Goal: Task Accomplishment & Management: Use online tool/utility

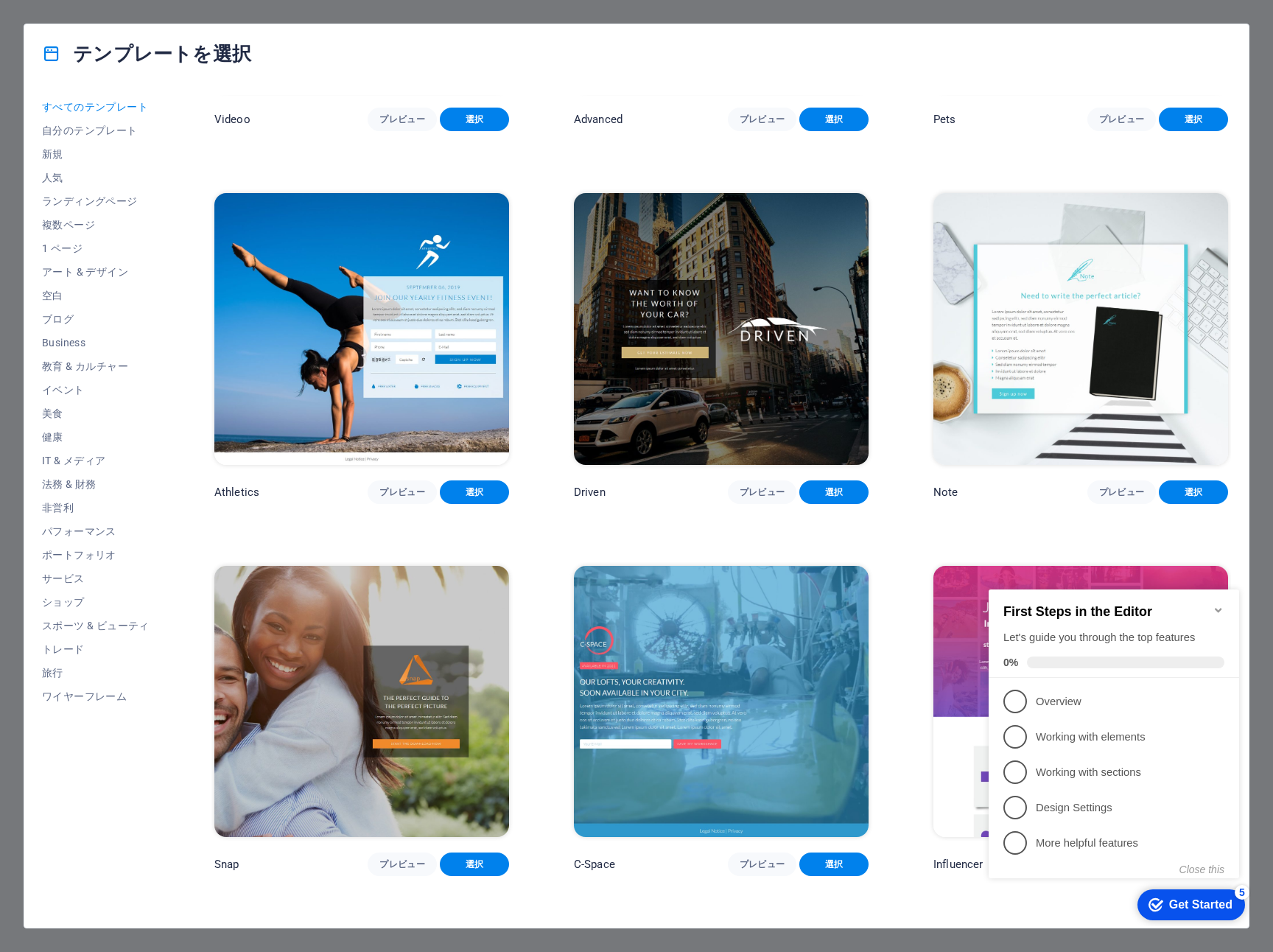
scroll to position [7250, 0]
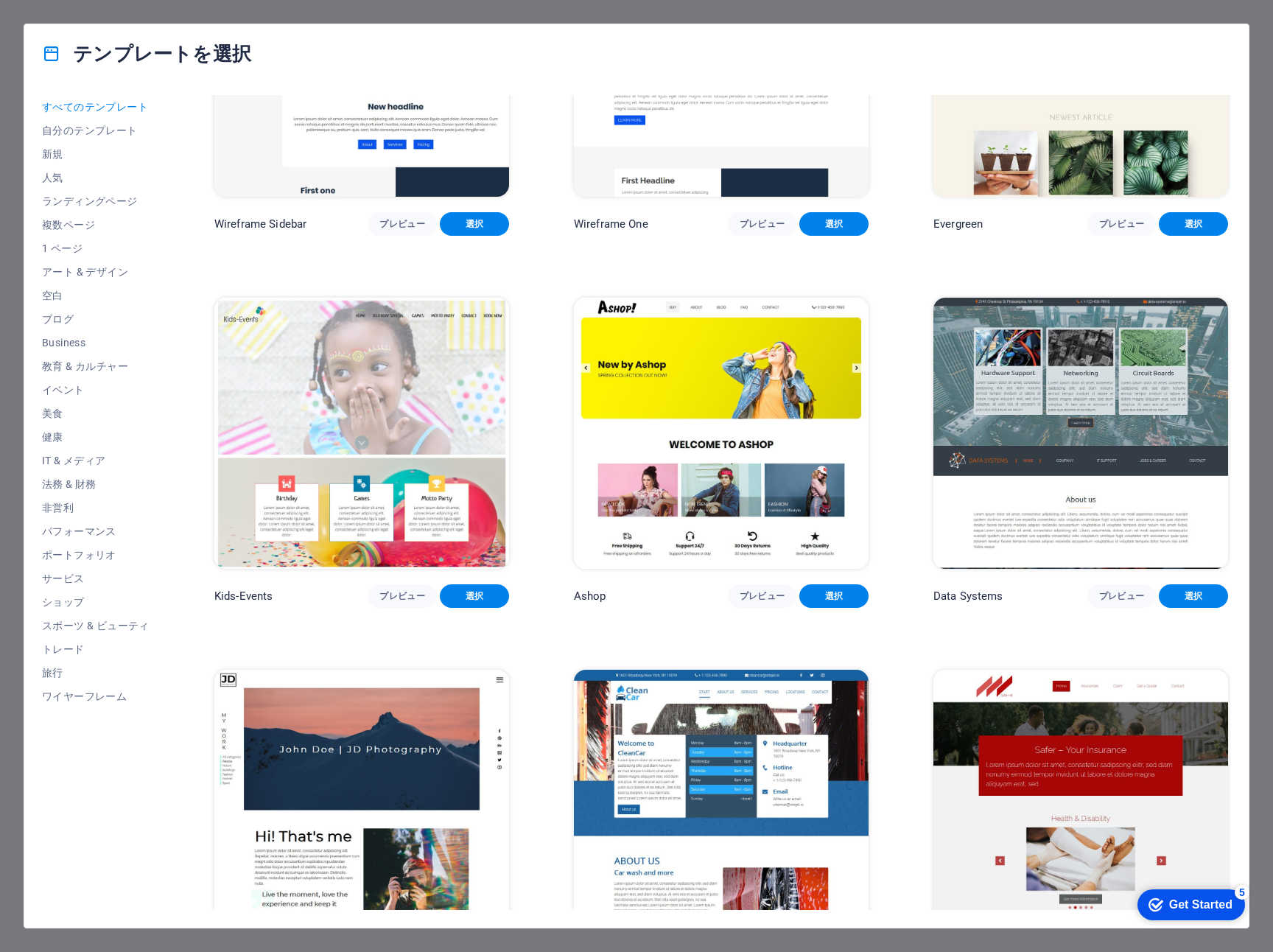
click at [251, 14] on div "テンプレートを選択 すべてのテンプレート 自分のテンプレート 新規 人気 ランディングページ 複数ページ 1 ページ アート & デザイン 空白 ブログ Bu…" at bounding box center [636, 476] width 1273 height 952
click at [501, 933] on div "テンプレートを選択 すべてのテンプレート 自分のテンプレート 新規 人気 ランディングページ 複数ページ 1 ページ アート & デザイン 空白 ブログ Bu…" at bounding box center [636, 476] width 1273 height 952
click at [502, 938] on div "テンプレートを選択 すべてのテンプレート 自分のテンプレート 新規 人気 ランディングページ 複数ページ 1 ページ アート & デザイン 空白 ブログ Bu…" at bounding box center [636, 476] width 1273 height 952
click at [308, 75] on div "テンプレートを選択" at bounding box center [636, 53] width 1224 height 59
click at [313, 126] on img at bounding box center [361, 61] width 294 height 272
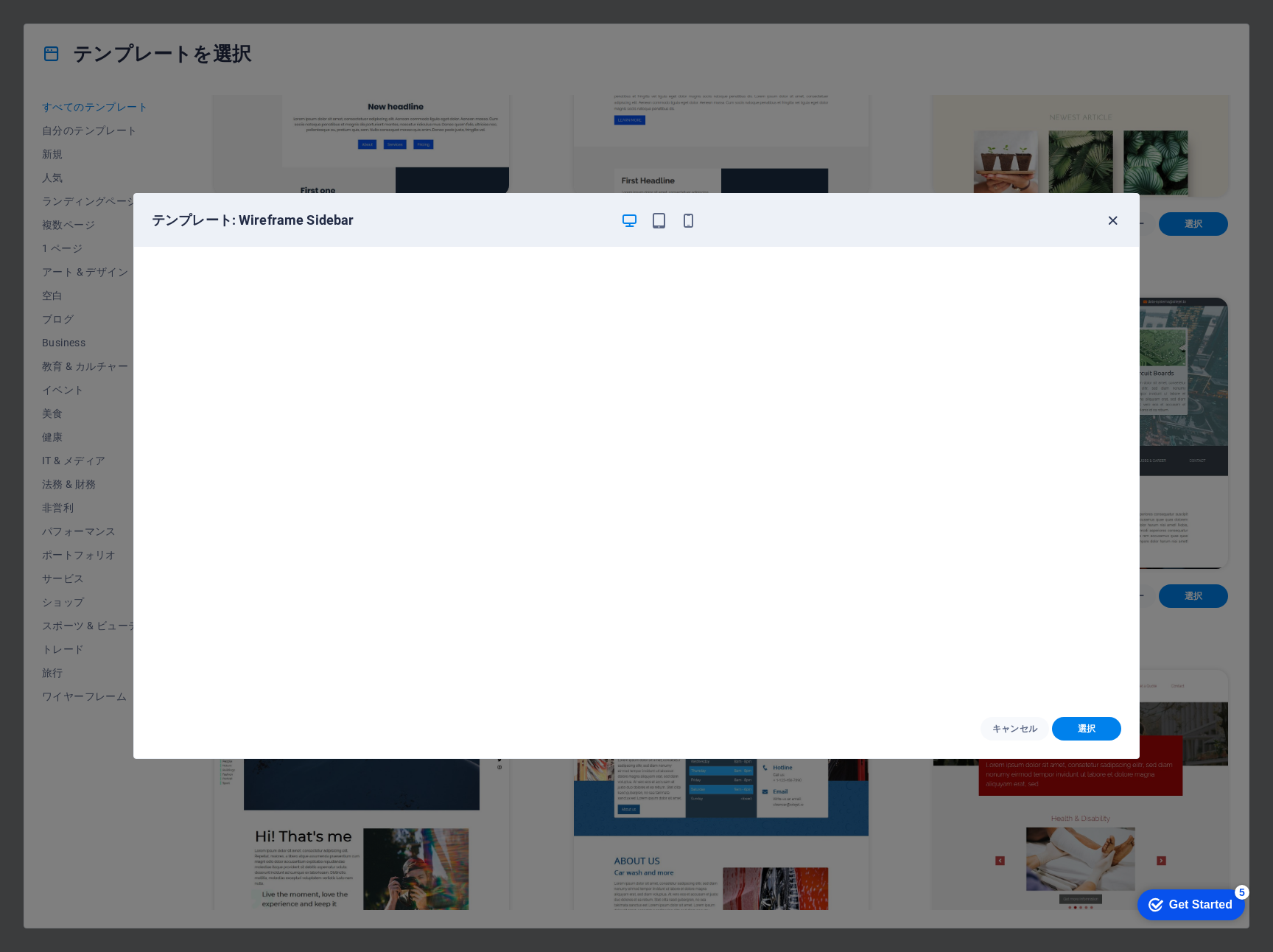
click at [1112, 221] on icon "button" at bounding box center [1112, 220] width 17 height 17
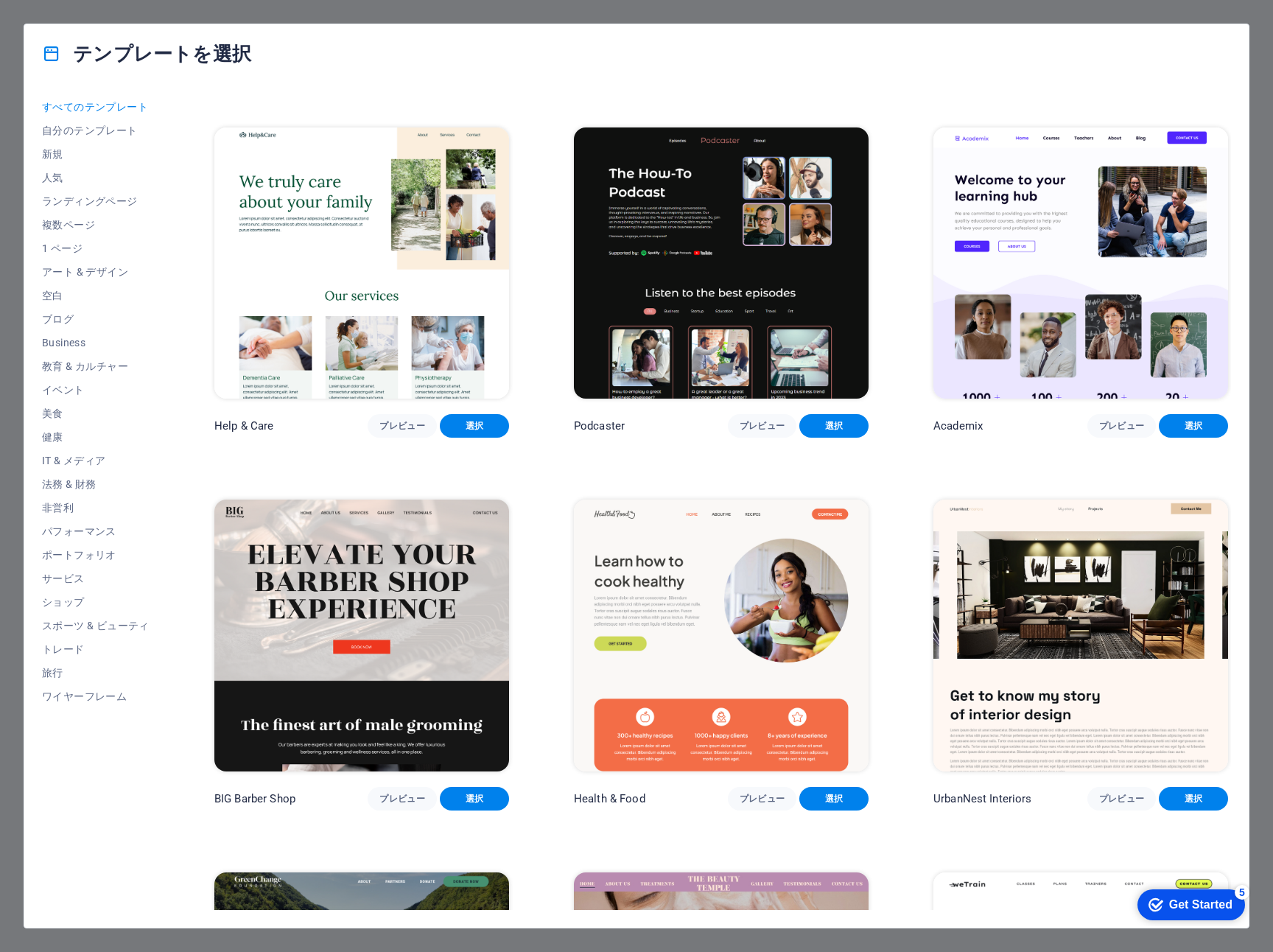
scroll to position [0, 0]
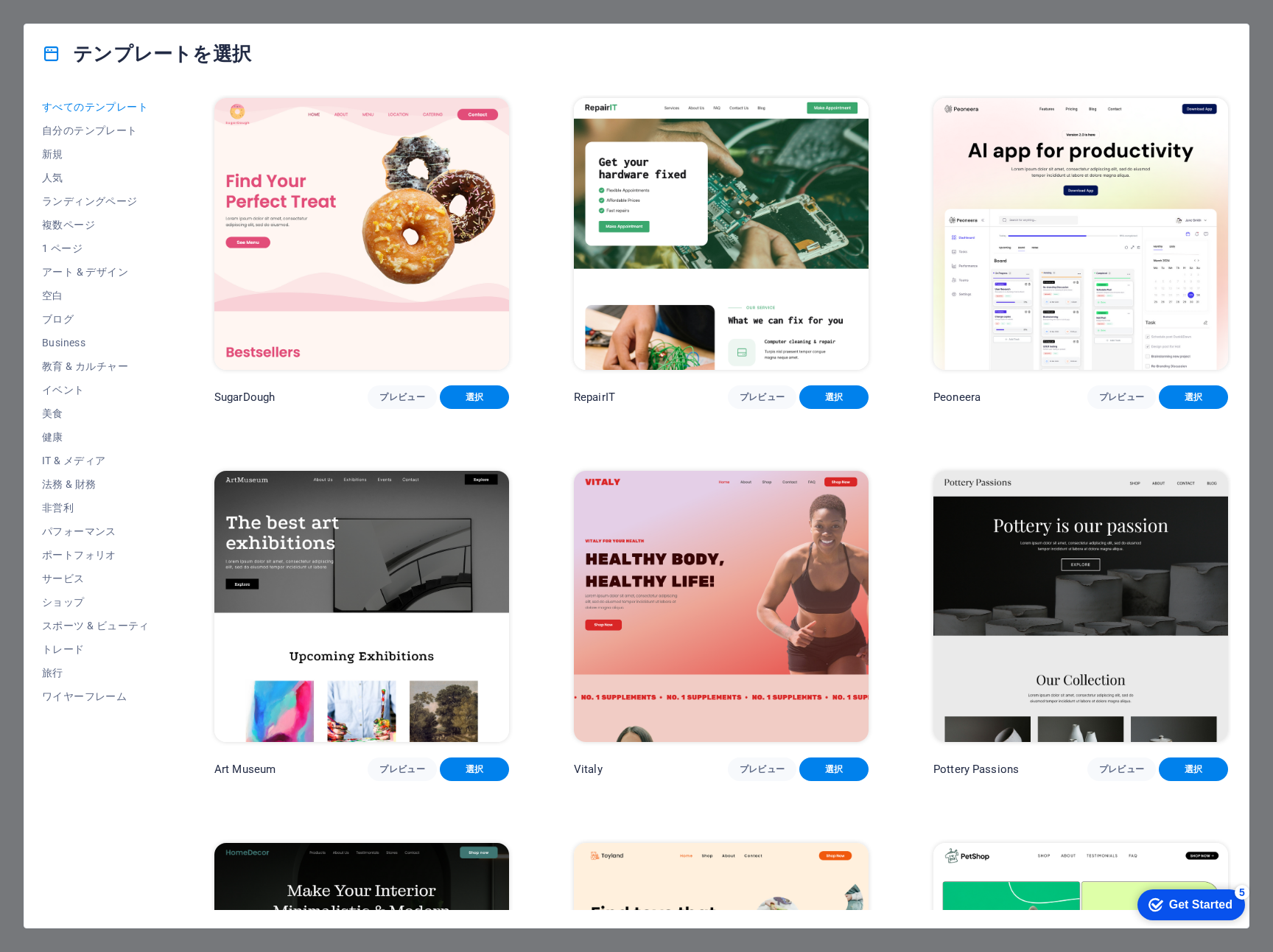
click at [337, 946] on div "テンプレートを選択 すべてのテンプレート 自分のテンプレート 新規 人気 ランディングページ 複数ページ 1 ページ アート & デザイン 空白 ブログ Bu…" at bounding box center [636, 476] width 1273 height 952
click at [1211, 898] on div "Get Started" at bounding box center [1200, 905] width 63 height 13
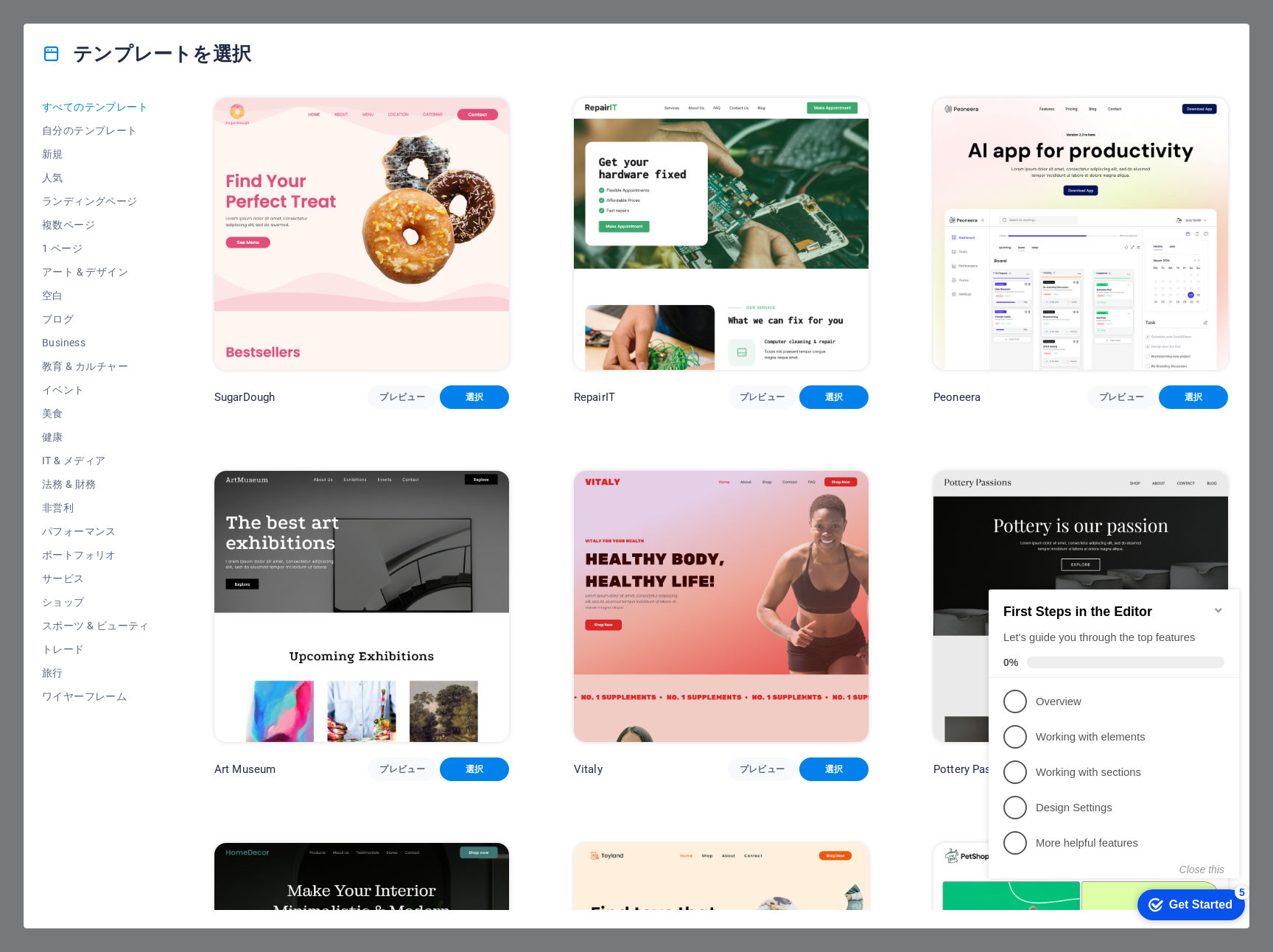
click at [1220, 604] on icon "Minimize checklist" at bounding box center [1218, 610] width 12 height 12
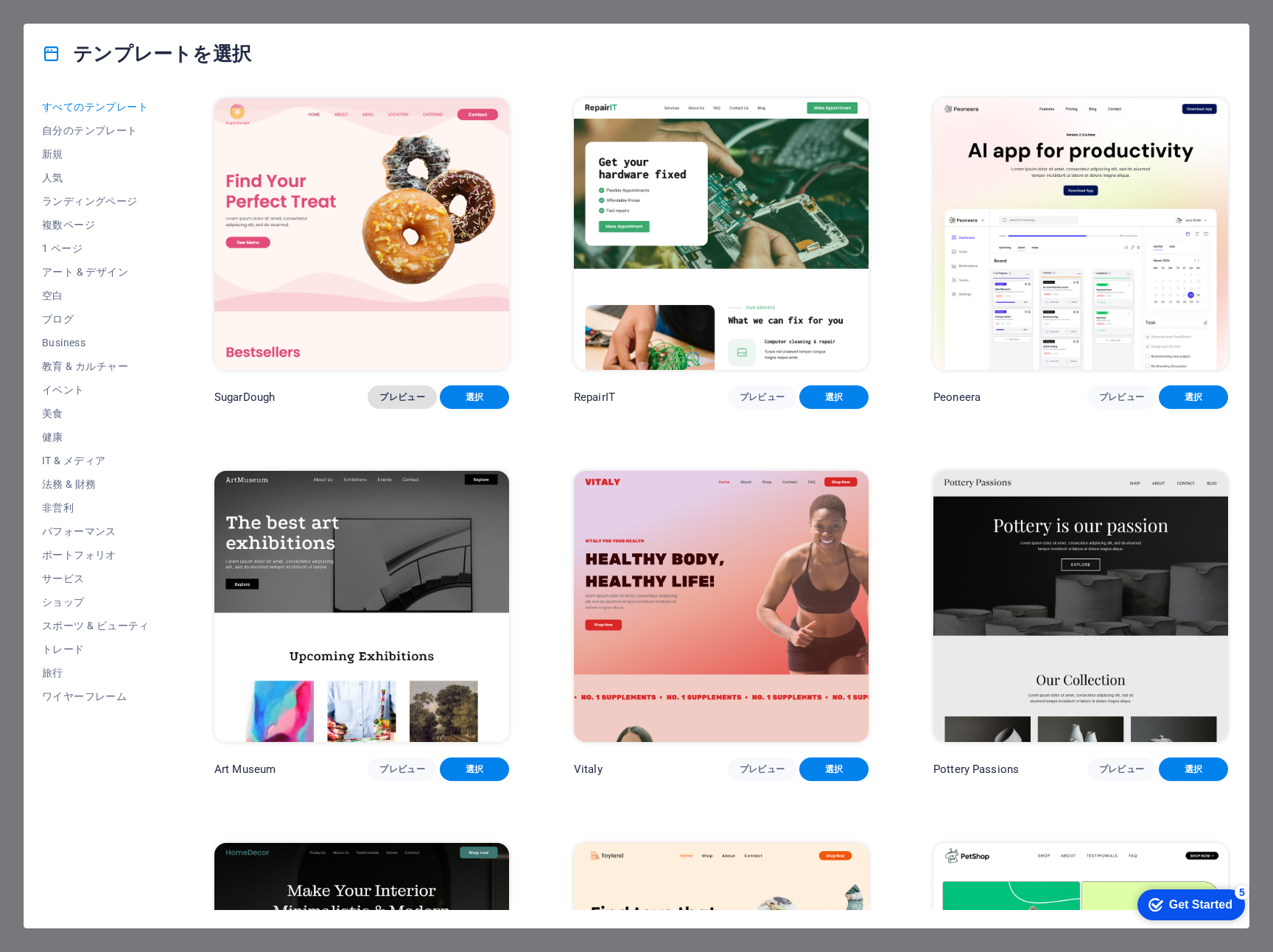
click at [395, 392] on span "プレビュー" at bounding box center [403, 397] width 46 height 12
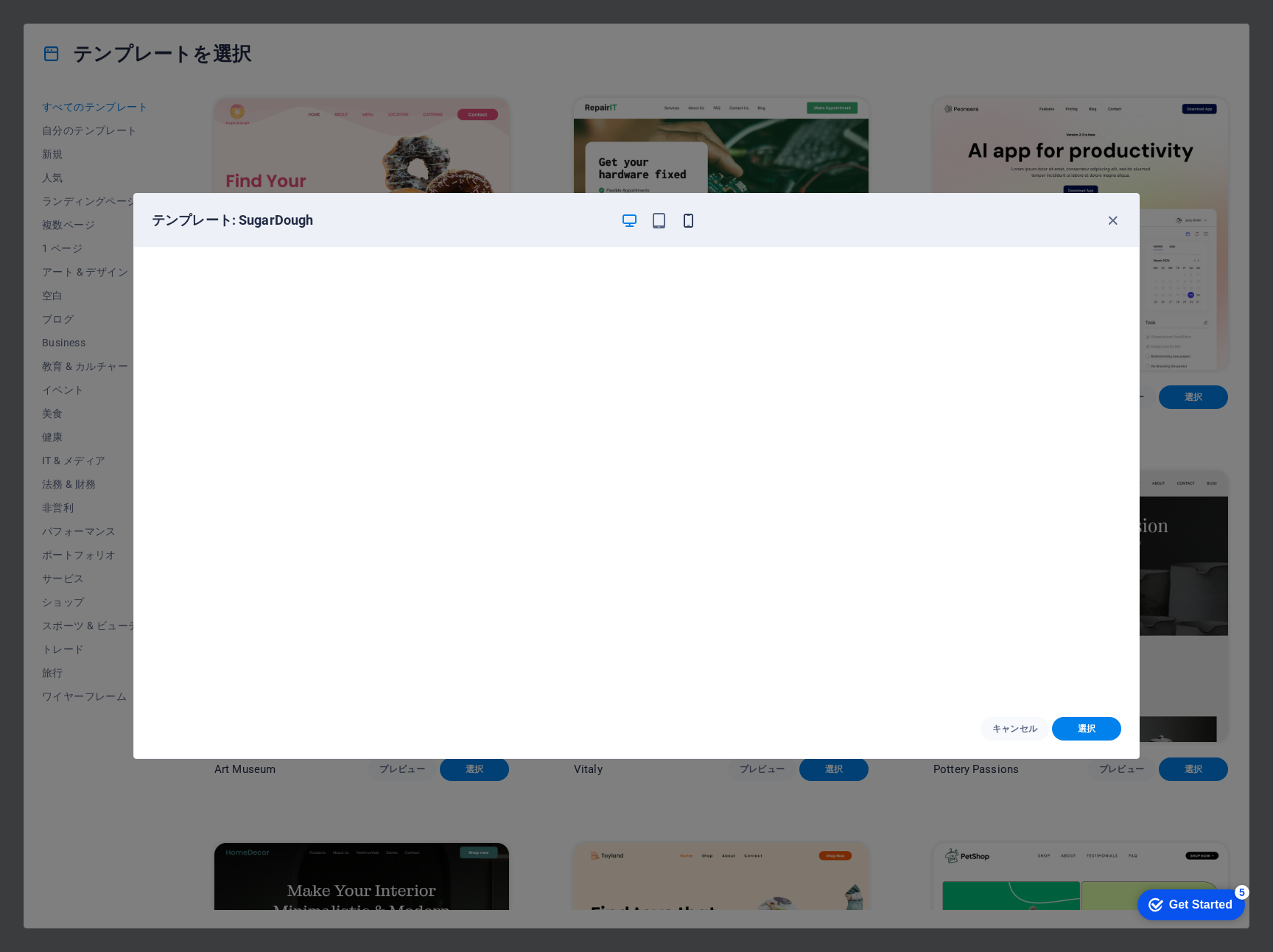
click at [688, 221] on icon "button" at bounding box center [688, 220] width 17 height 17
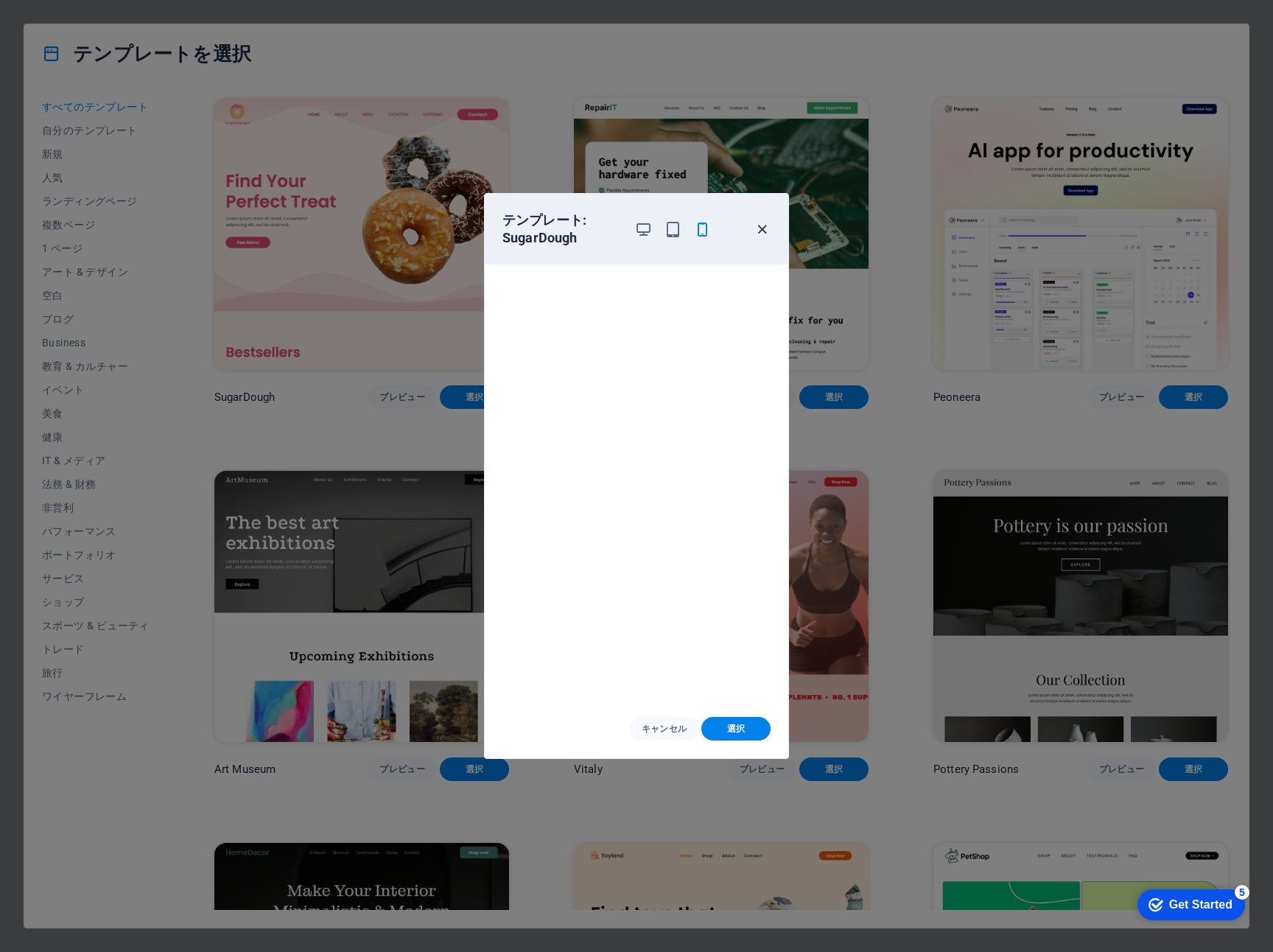
click at [765, 231] on icon "button" at bounding box center [761, 229] width 17 height 17
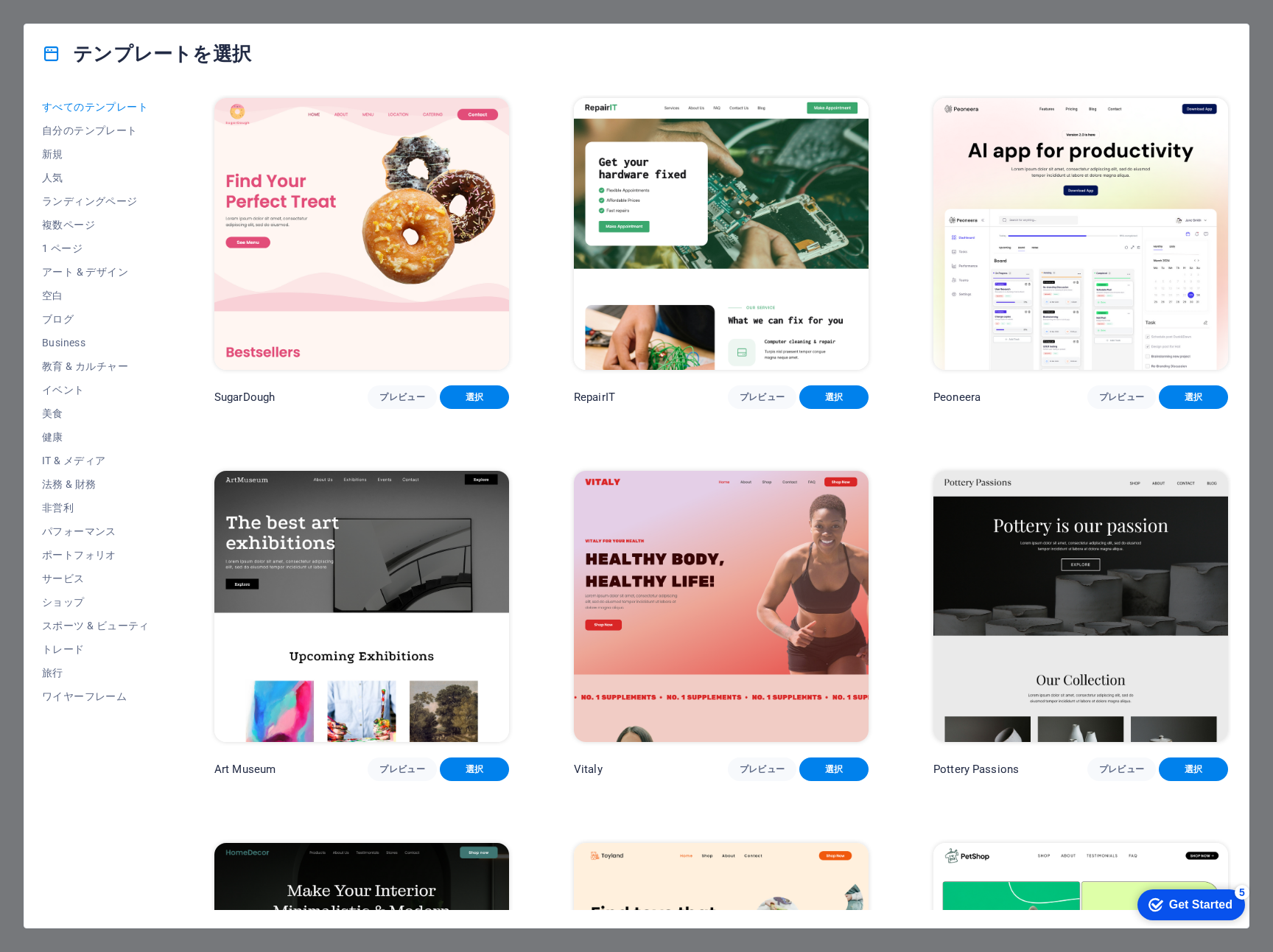
click at [1265, 16] on div "テンプレートを選択 すべてのテンプレート 自分のテンプレート 新規 人気 ランディングページ 複数ページ 1 ページ アート & デザイン 空白 ブログ Bu…" at bounding box center [636, 476] width 1273 height 952
click at [1263, 15] on div "テンプレートを選択 すべてのテンプレート 自分のテンプレート 新規 人気 ランディングページ 複数ページ 1 ページ アート & デザイン 空白 ブログ Bu…" at bounding box center [636, 476] width 1273 height 952
click at [1263, 16] on div "テンプレートを選択 すべてのテンプレート 自分のテンプレート 新規 人気 ランディングページ 複数ページ 1 ページ アート & デザイン 空白 ブログ Bu…" at bounding box center [636, 476] width 1273 height 952
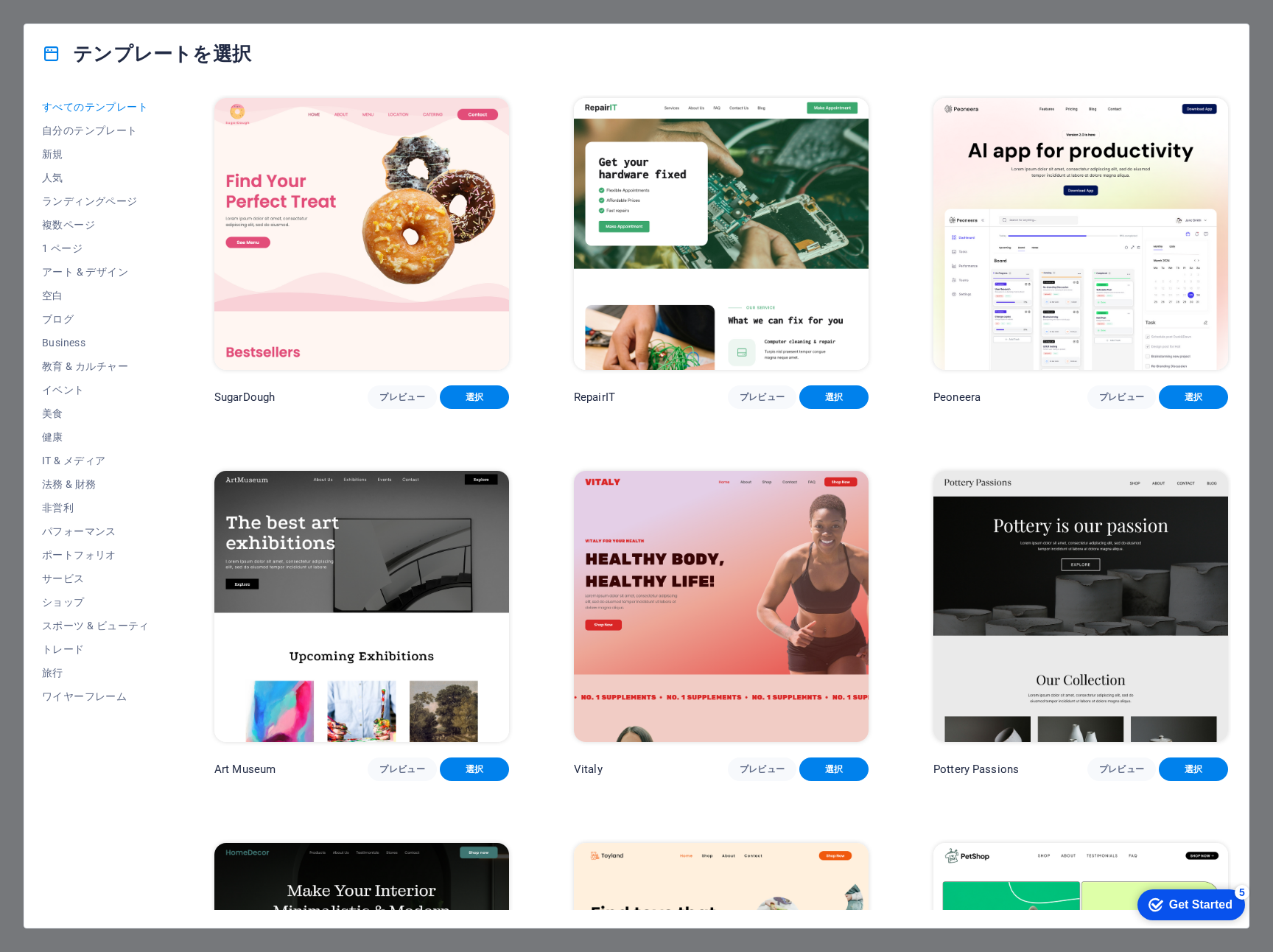
click at [543, 16] on div "テンプレートを選択 すべてのテンプレート 自分のテンプレート 新規 人気 ランディングページ 複数ページ 1 ページ アート & デザイン 空白 ブログ Bu…" at bounding box center [636, 476] width 1273 height 952
